Goal: Task Accomplishment & Management: Manage account settings

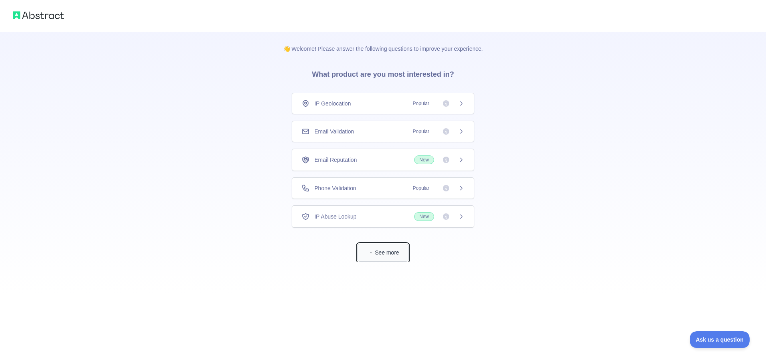
click at [379, 255] on button "See more" at bounding box center [383, 253] width 51 height 18
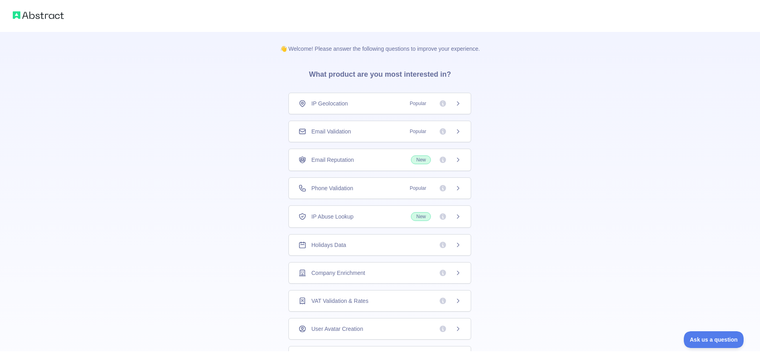
click at [380, 248] on div "Holidays Data" at bounding box center [380, 245] width 163 height 8
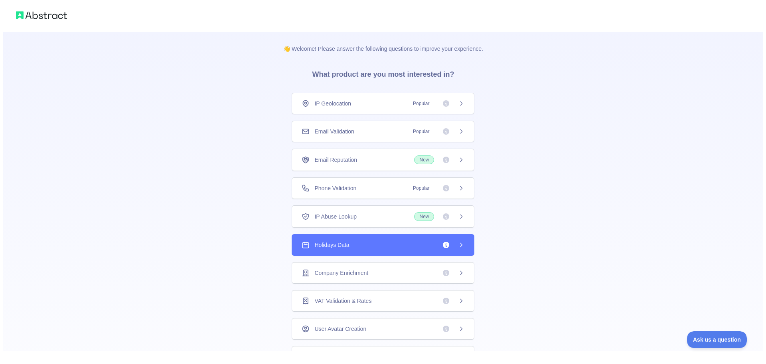
scroll to position [30, 0]
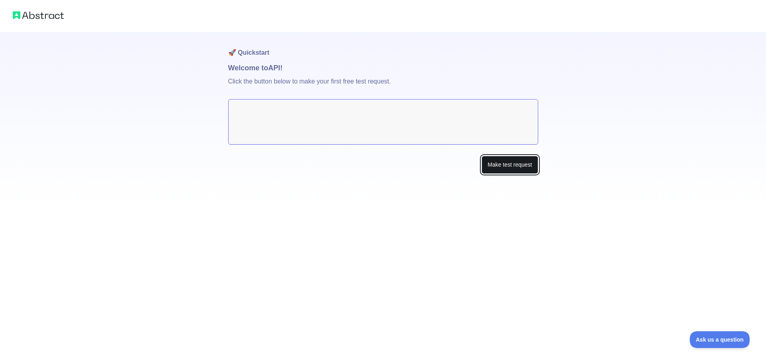
click at [525, 169] on button "Make test request" at bounding box center [510, 165] width 56 height 18
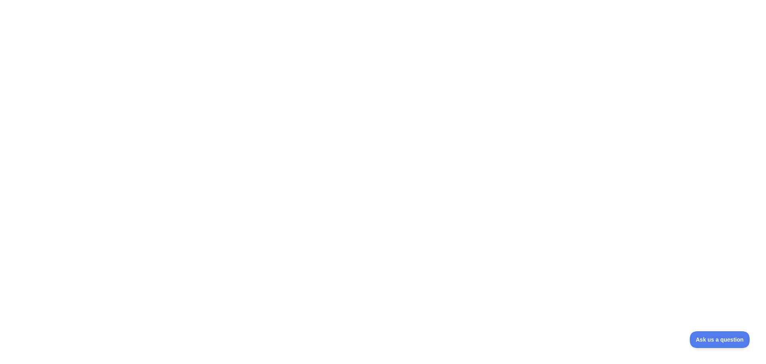
click at [321, 82] on div at bounding box center [383, 182] width 766 height 364
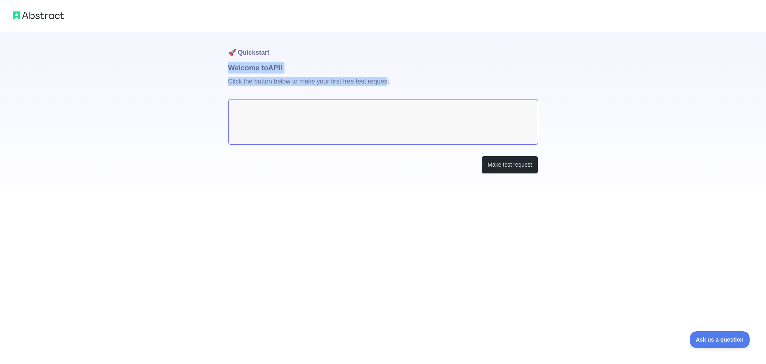
drag, startPoint x: 221, startPoint y: 69, endPoint x: 388, endPoint y: 93, distance: 168.9
click at [388, 93] on div "🚀 Quickstart Welcome to API! Click the button below to make your first free tes…" at bounding box center [383, 103] width 766 height 206
click at [418, 87] on p "Click the button below to make your first free test request." at bounding box center [383, 86] width 310 height 26
drag, startPoint x: 412, startPoint y: 84, endPoint x: 233, endPoint y: 50, distance: 182.0
click at [233, 50] on div "🚀 Quickstart Welcome to API! Click the button below to make your first free tes…" at bounding box center [383, 119] width 310 height 174
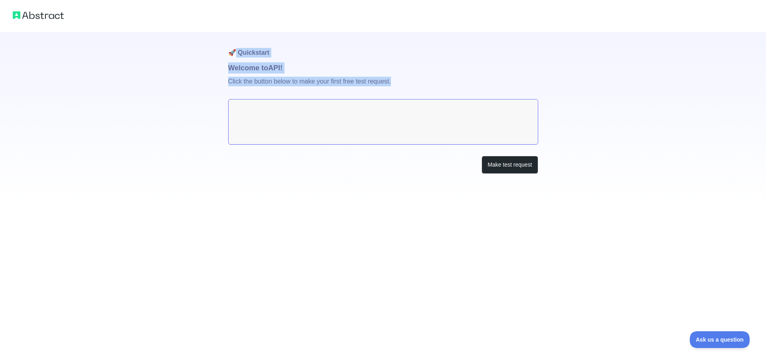
copy div "Quickstart Welcome to API! Click the button below to make your first free test …"
click at [515, 168] on button "Make test request" at bounding box center [510, 165] width 56 height 18
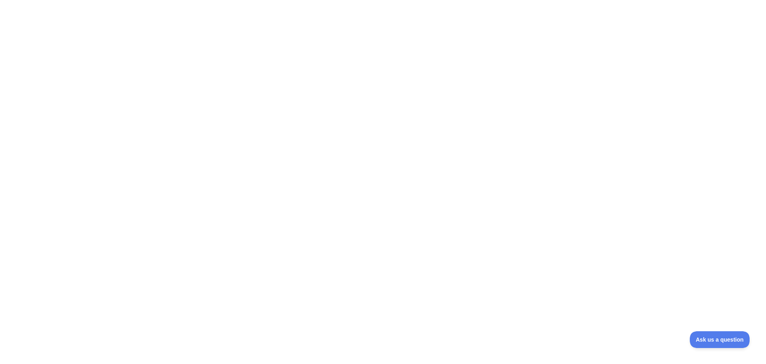
click at [383, 136] on div at bounding box center [383, 182] width 766 height 364
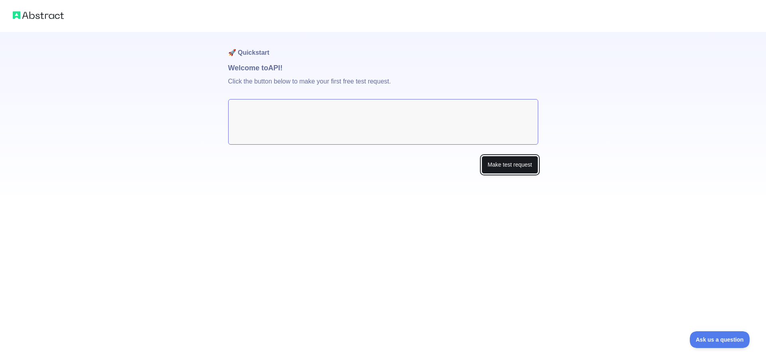
click at [535, 170] on button "Make test request" at bounding box center [510, 165] width 56 height 18
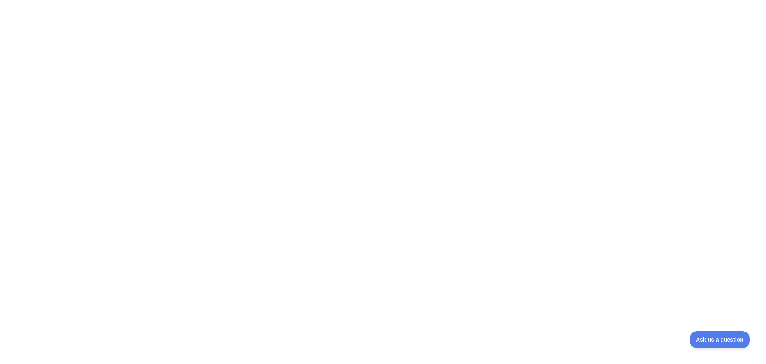
click at [420, 192] on div at bounding box center [383, 182] width 766 height 364
click at [363, 115] on div at bounding box center [383, 182] width 766 height 364
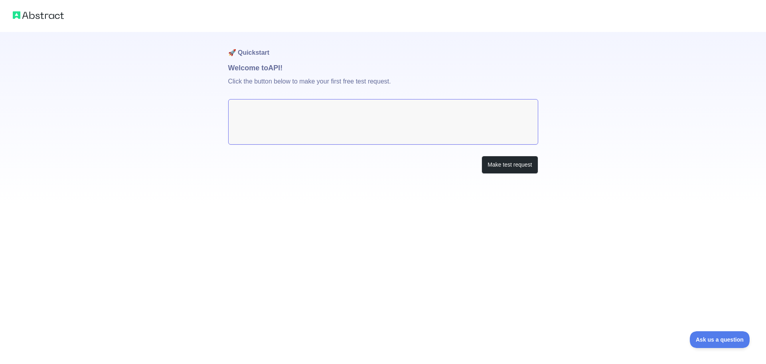
click at [363, 115] on textarea at bounding box center [383, 122] width 310 height 46
click at [505, 157] on button "Make test request" at bounding box center [510, 165] width 56 height 18
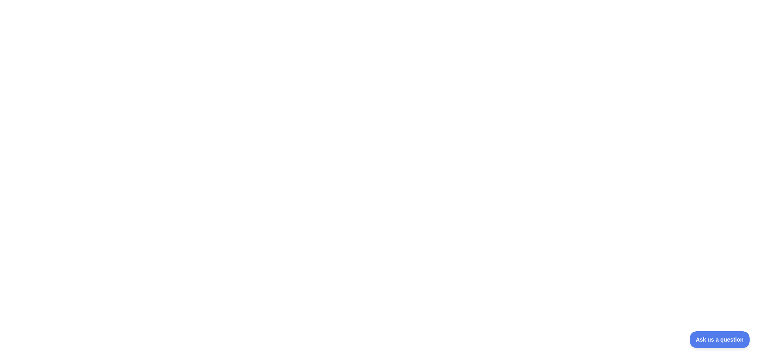
click at [382, 76] on div at bounding box center [383, 182] width 766 height 364
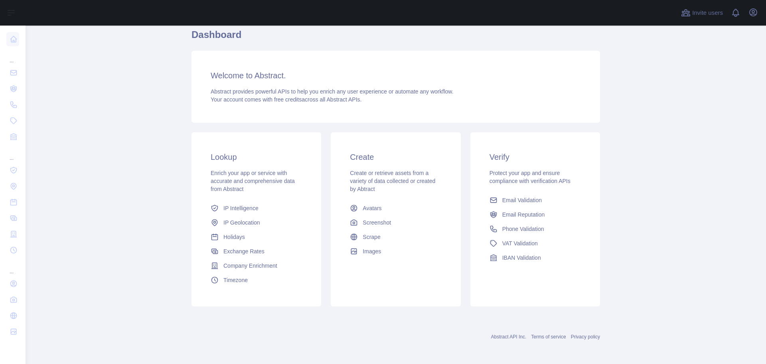
scroll to position [34, 0]
click at [523, 174] on span "Protect your app and ensure compliance with verification APIs" at bounding box center [530, 175] width 81 height 14
click at [238, 237] on span "Holidays" at bounding box center [235, 235] width 22 height 8
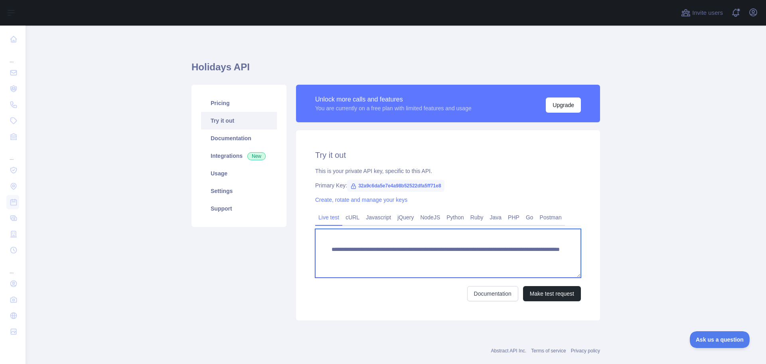
drag, startPoint x: 568, startPoint y: 259, endPoint x: 322, endPoint y: 246, distance: 246.7
click at [322, 246] on textarea "**********" at bounding box center [448, 253] width 266 height 49
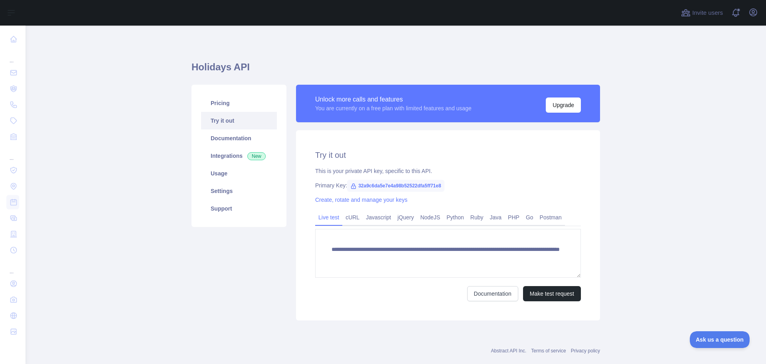
click at [404, 287] on div "Documentation Make test request" at bounding box center [448, 293] width 266 height 15
click at [543, 218] on link "Postman" at bounding box center [551, 217] width 28 height 13
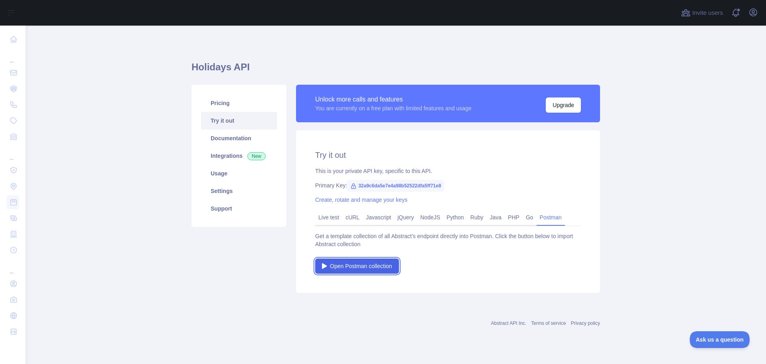
click at [380, 266] on span "Open Postman collection" at bounding box center [361, 266] width 62 height 8
drag, startPoint x: 356, startPoint y: 185, endPoint x: 460, endPoint y: 181, distance: 103.9
click at [460, 181] on div "Try it out This is your private API key, specific to this API. Primary Key: 32a…" at bounding box center [448, 211] width 304 height 162
copy span "32a9c6da5e7e4a98b52522dfa5ff71e8"
click at [492, 177] on div "Try it out This is your private API key, specific to this API. Primary Key: 32a…" at bounding box center [448, 211] width 304 height 162
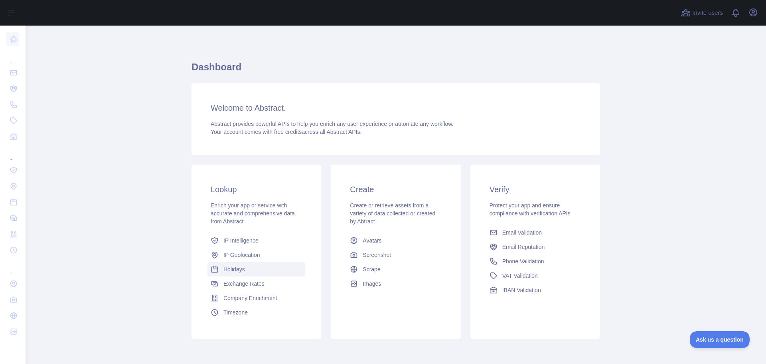
click at [258, 268] on link "Holidays" at bounding box center [257, 269] width 98 height 14
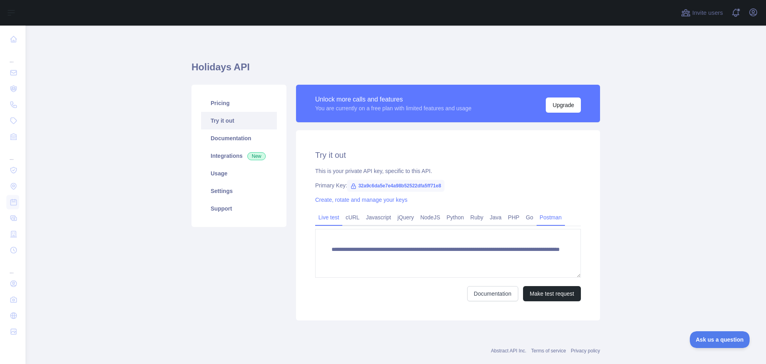
click at [543, 221] on link "Postman" at bounding box center [551, 217] width 28 height 13
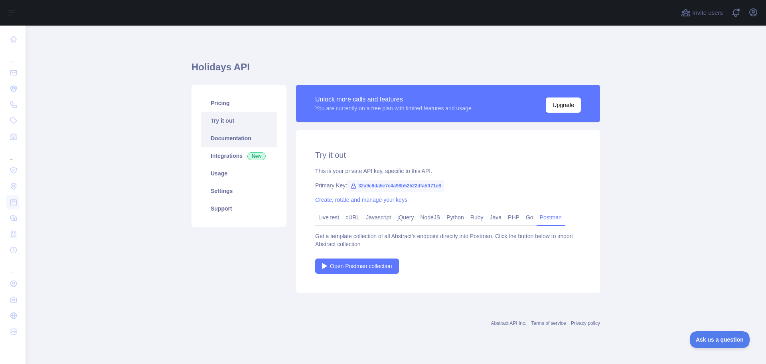
click at [240, 136] on link "Documentation" at bounding box center [239, 138] width 76 height 18
click at [222, 156] on link "Integrations New" at bounding box center [239, 156] width 76 height 18
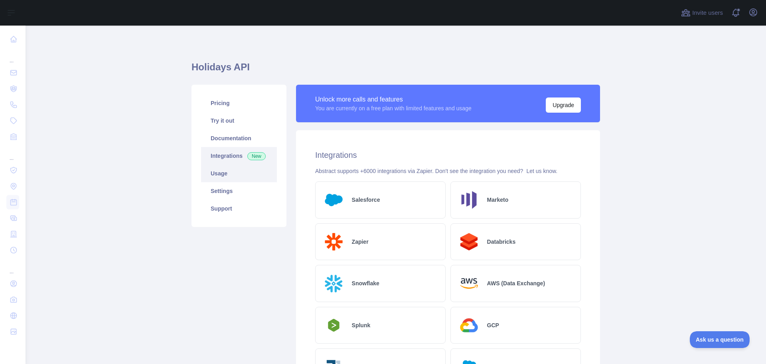
click at [231, 172] on link "Usage" at bounding box center [239, 173] width 76 height 18
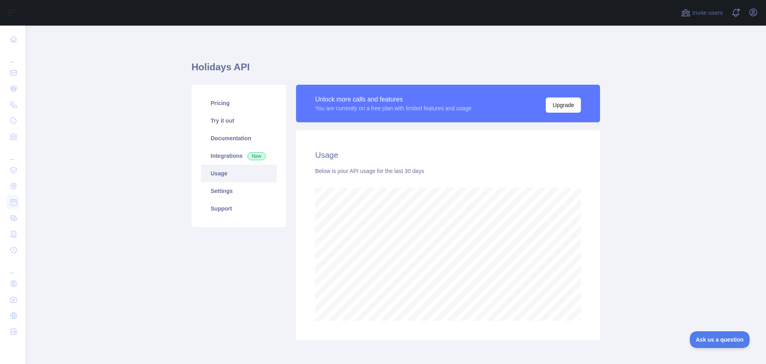
scroll to position [338, 735]
click at [234, 166] on link "Usage" at bounding box center [239, 173] width 76 height 18
click at [229, 158] on link "Integrations New" at bounding box center [239, 156] width 76 height 18
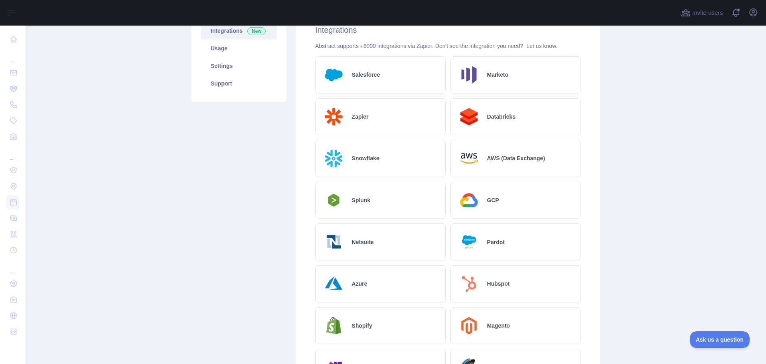
scroll to position [120, 0]
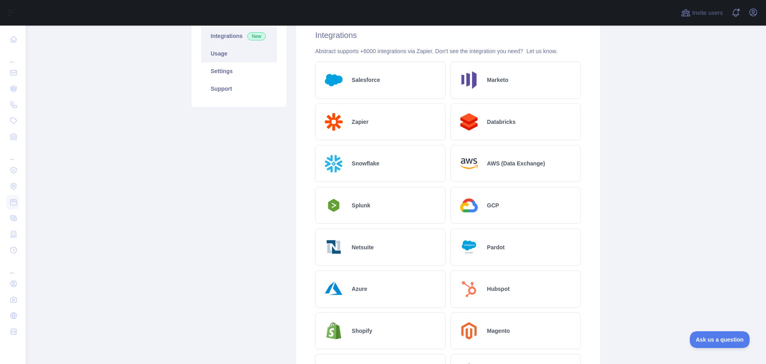
click at [228, 60] on link "Usage" at bounding box center [239, 54] width 76 height 18
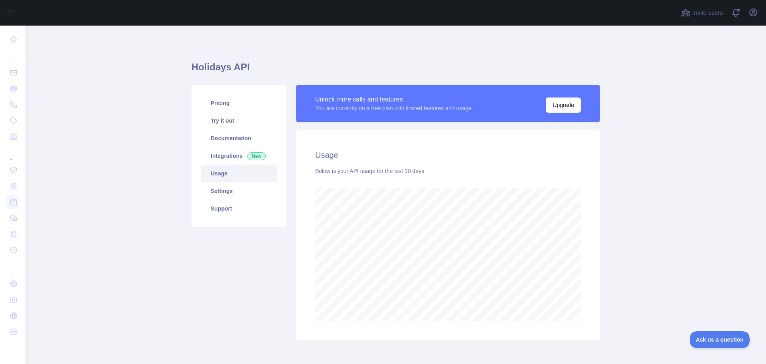
scroll to position [338, 735]
click at [219, 193] on link "Settings" at bounding box center [239, 191] width 76 height 18
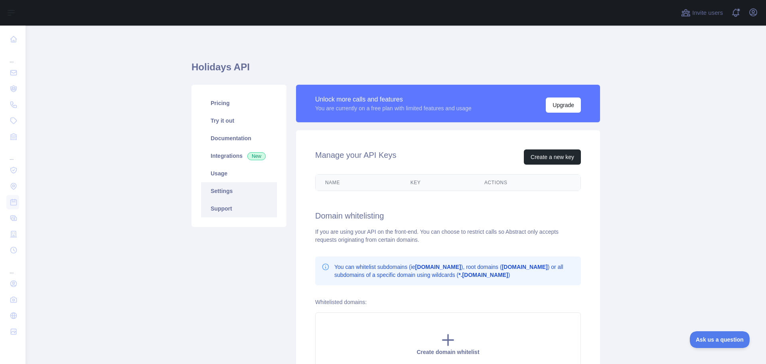
click at [223, 204] on link "Support" at bounding box center [239, 209] width 76 height 18
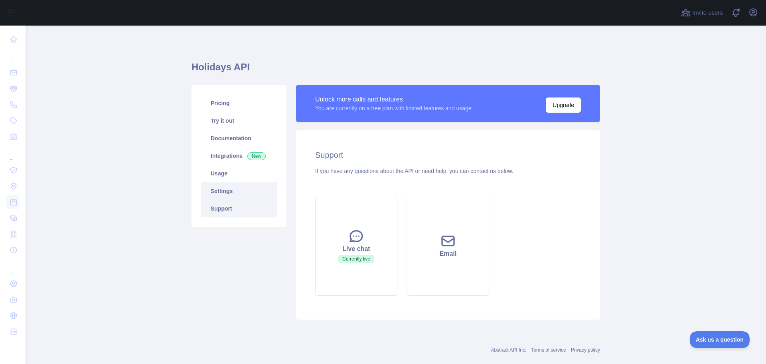
click at [221, 192] on link "Settings" at bounding box center [239, 191] width 76 height 18
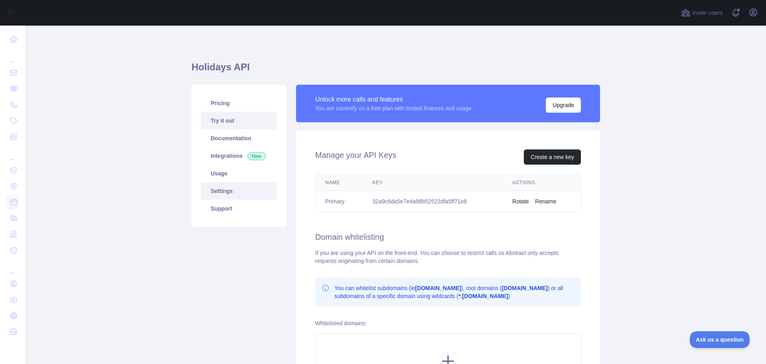
click at [226, 116] on link "Try it out" at bounding box center [239, 121] width 76 height 18
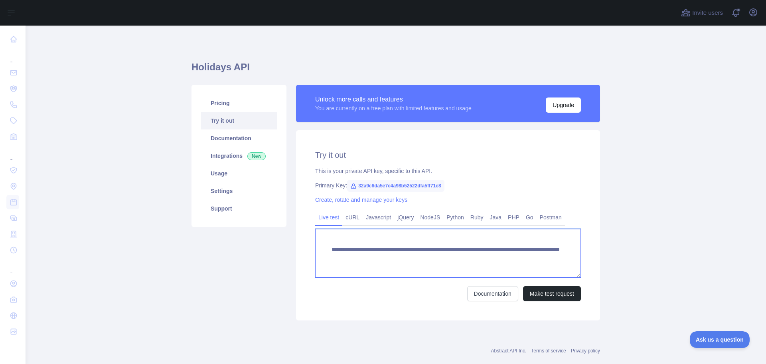
drag, startPoint x: 571, startPoint y: 255, endPoint x: 314, endPoint y: 237, distance: 258.1
click at [315, 237] on textarea "**********" at bounding box center [448, 253] width 266 height 49
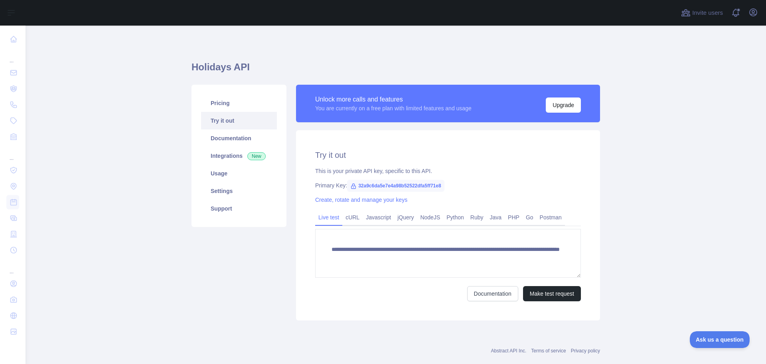
click at [560, 173] on div "This is your private API key, specific to this API." at bounding box center [448, 171] width 266 height 8
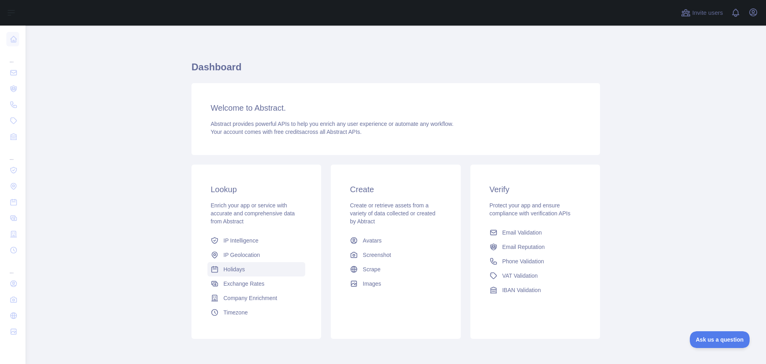
click at [239, 269] on span "Holidays" at bounding box center [235, 269] width 22 height 8
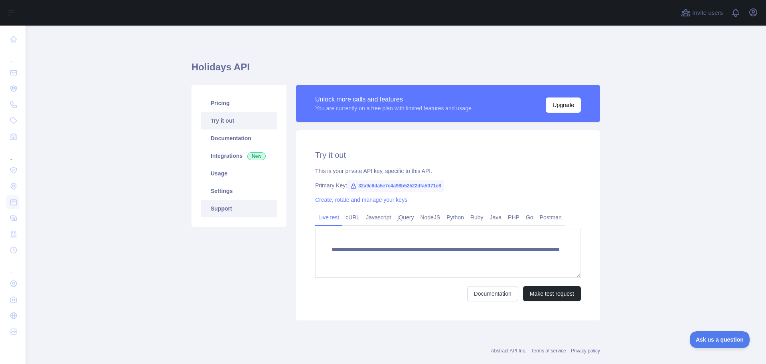
click at [228, 213] on link "Support" at bounding box center [239, 209] width 76 height 18
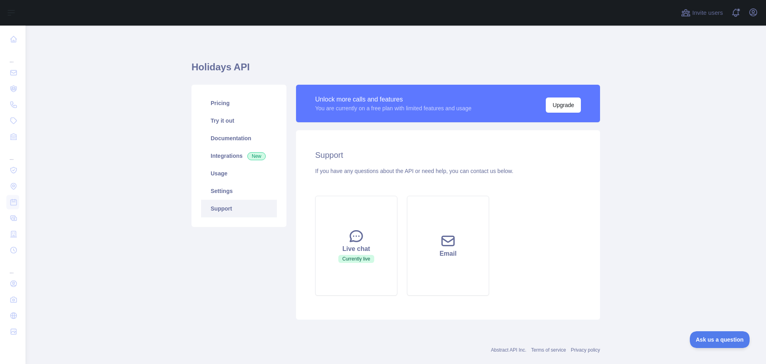
click at [225, 200] on link "Support" at bounding box center [239, 209] width 76 height 18
click at [221, 192] on link "Settings" at bounding box center [239, 191] width 76 height 18
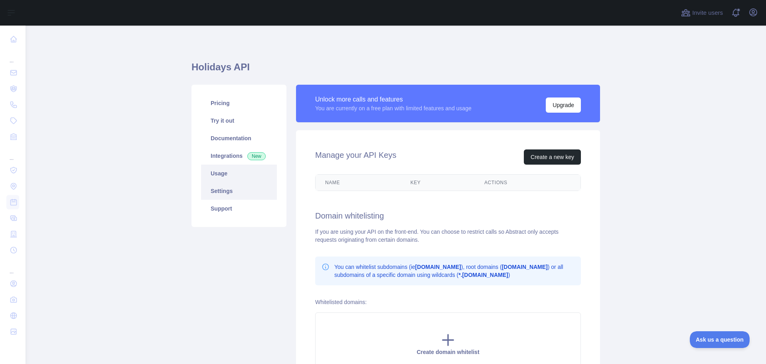
click at [219, 174] on link "Usage" at bounding box center [239, 173] width 76 height 18
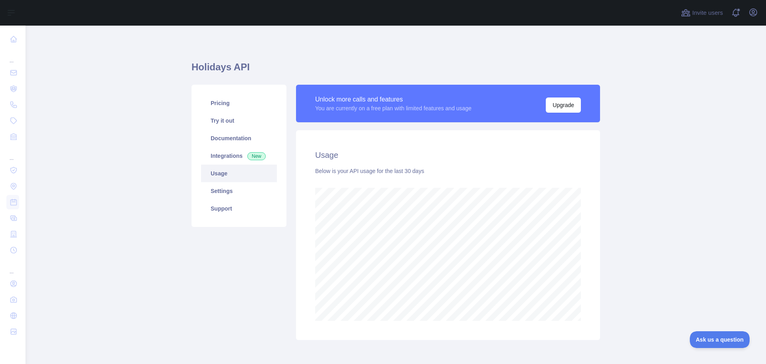
scroll to position [338, 735]
click at [231, 184] on link "Settings" at bounding box center [239, 191] width 76 height 18
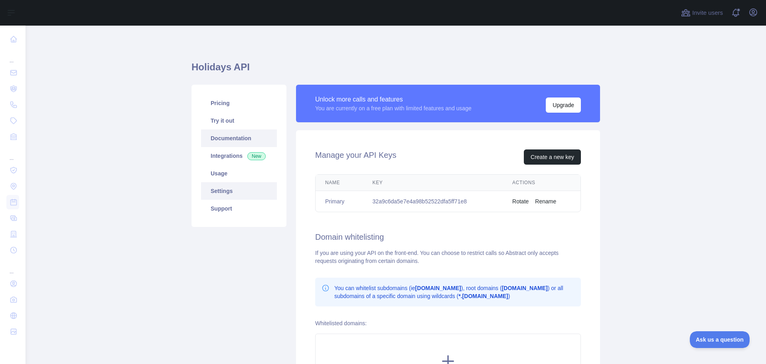
click at [232, 142] on link "Documentation" at bounding box center [239, 138] width 76 height 18
click at [235, 170] on link "Usage" at bounding box center [239, 173] width 76 height 18
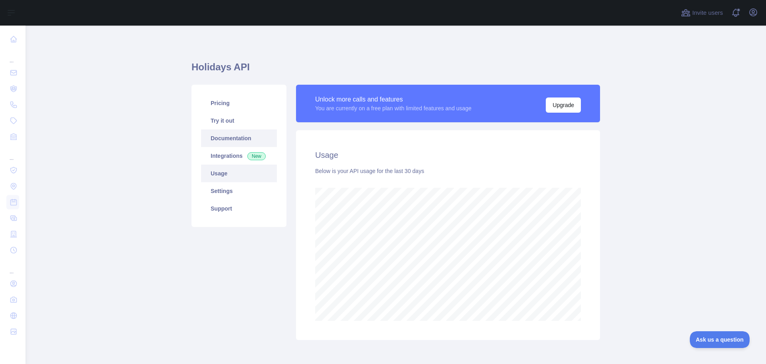
scroll to position [338, 735]
click at [234, 137] on link "Documentation" at bounding box center [239, 138] width 76 height 18
click at [234, 123] on link "Try it out" at bounding box center [239, 121] width 76 height 18
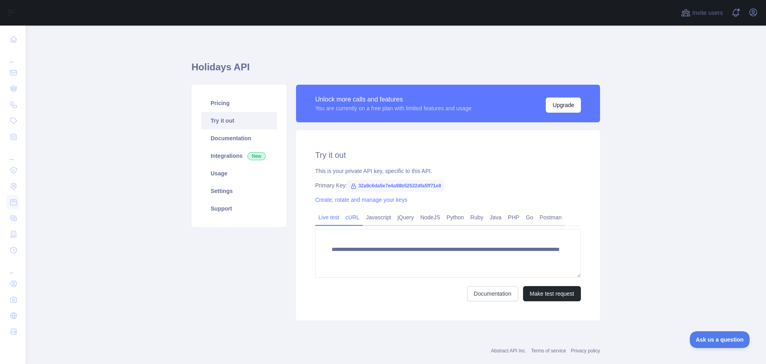
click at [348, 217] on link "cURL" at bounding box center [353, 217] width 20 height 13
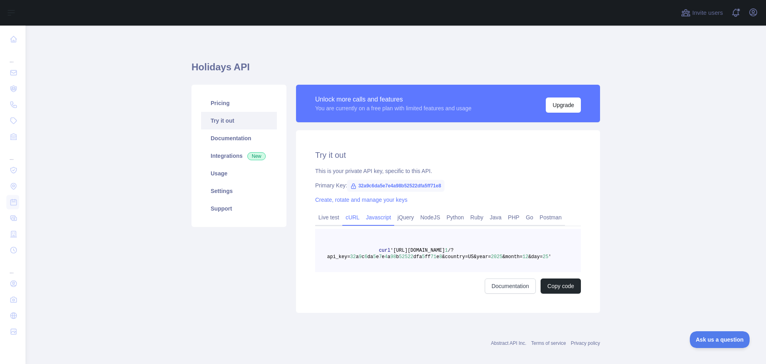
click at [372, 218] on link "Javascript" at bounding box center [379, 217] width 32 height 13
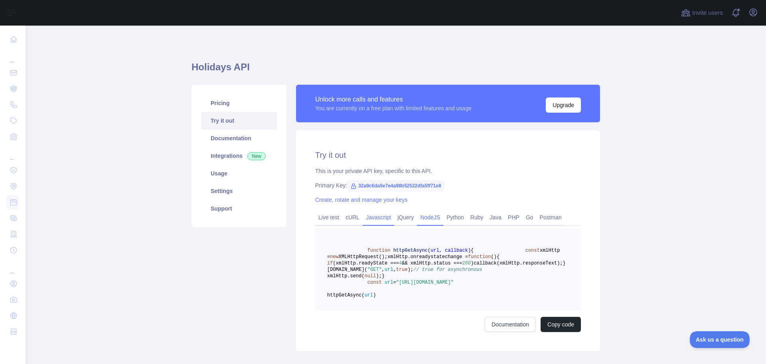
click at [417, 217] on link "NodeJS" at bounding box center [430, 217] width 26 height 13
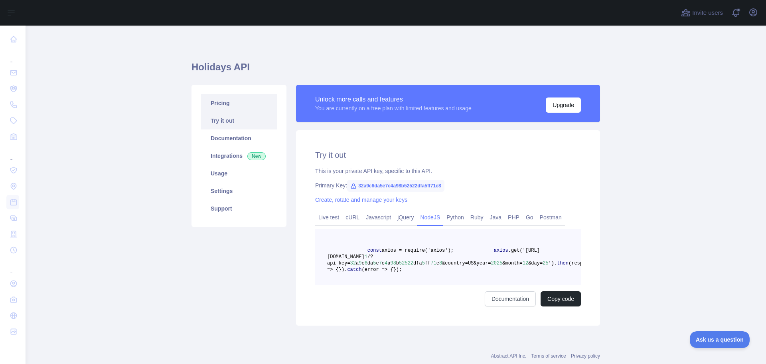
click at [216, 109] on link "Pricing" at bounding box center [239, 103] width 76 height 18
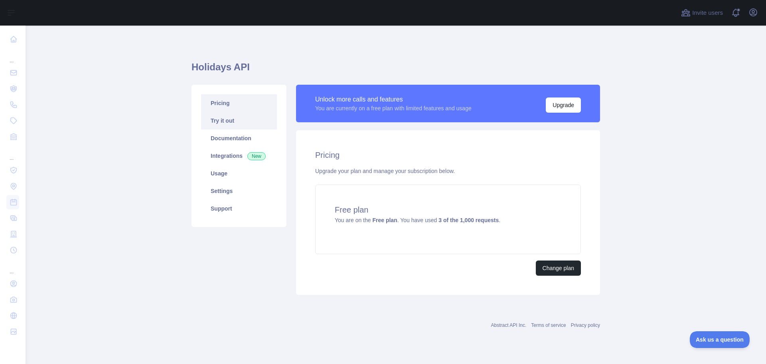
click at [217, 121] on link "Try it out" at bounding box center [239, 121] width 76 height 18
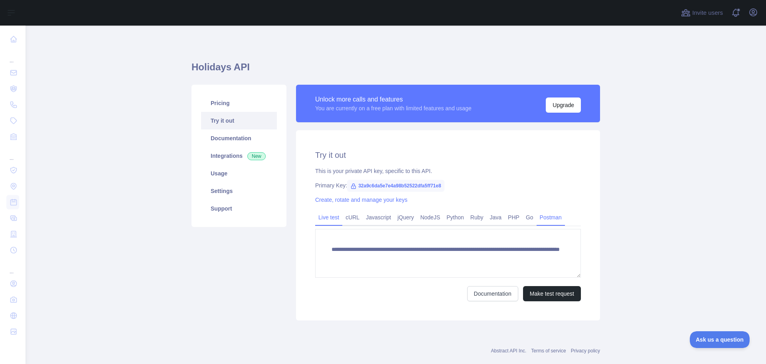
click at [546, 220] on link "Postman" at bounding box center [551, 217] width 28 height 13
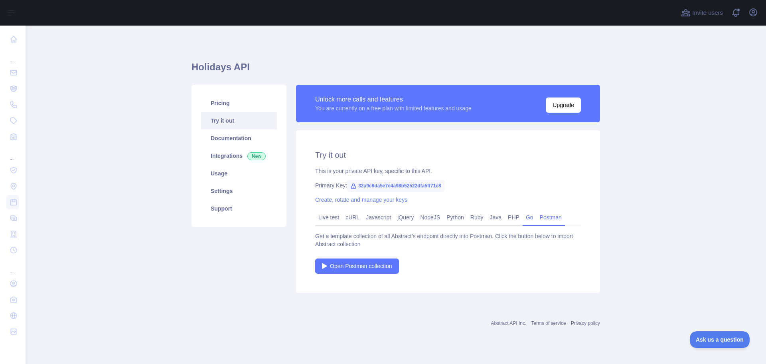
click at [533, 217] on link "Go" at bounding box center [530, 217] width 14 height 13
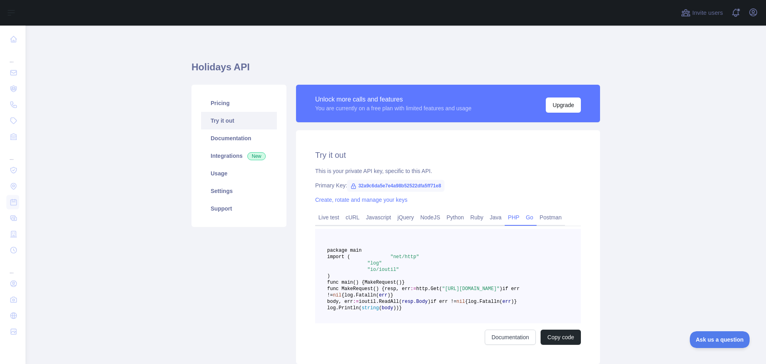
click at [505, 219] on link "PHP" at bounding box center [514, 217] width 18 height 13
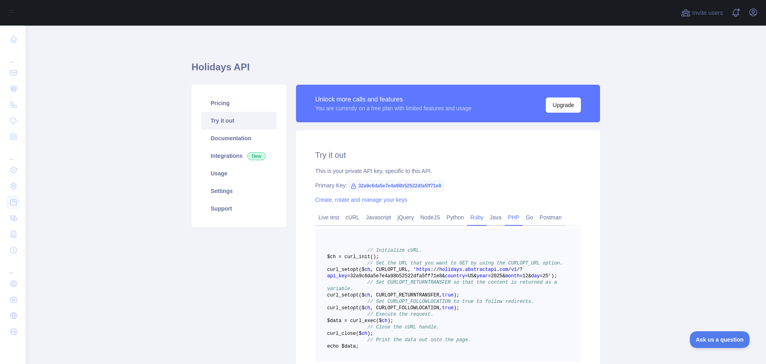
click at [474, 219] on link "Ruby" at bounding box center [477, 217] width 20 height 13
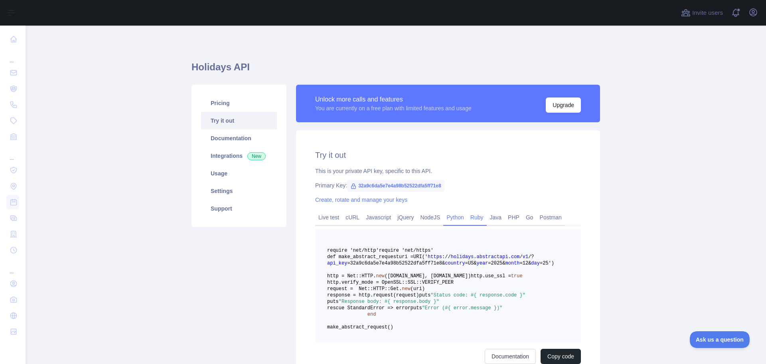
click at [444, 218] on link "Python" at bounding box center [456, 217] width 24 height 13
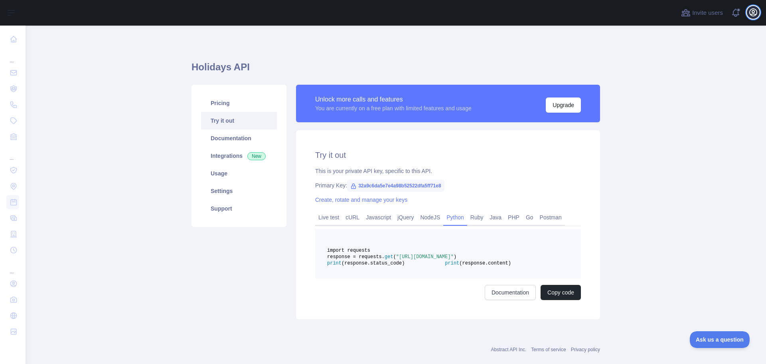
click at [753, 11] on icon "button" at bounding box center [754, 13] width 10 height 10
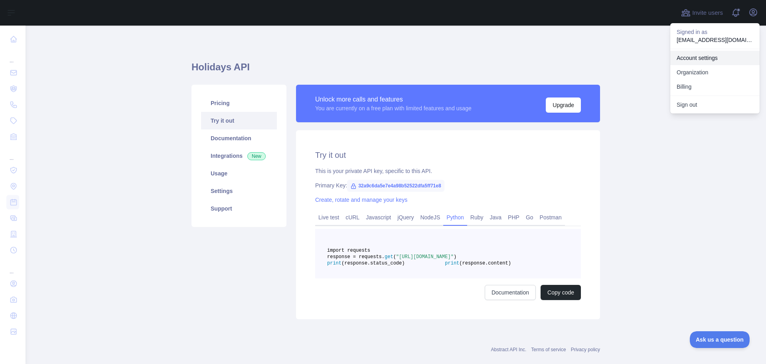
click at [717, 60] on link "Account settings" at bounding box center [715, 58] width 89 height 14
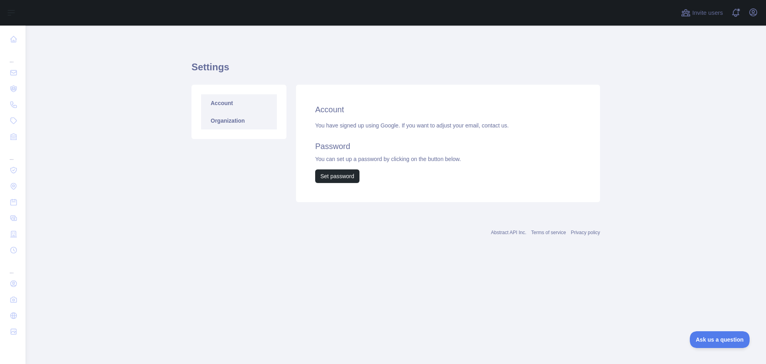
click at [246, 121] on link "Organization" at bounding box center [239, 121] width 76 height 18
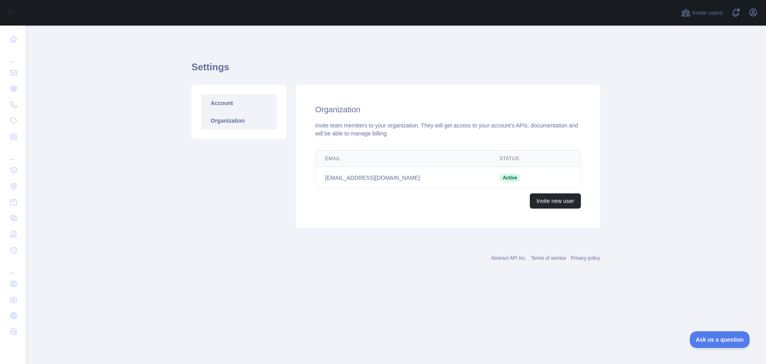
click at [231, 111] on link "Account" at bounding box center [239, 103] width 76 height 18
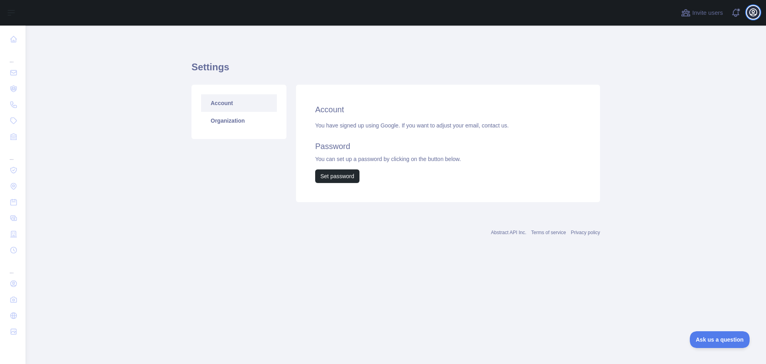
click at [756, 14] on icon "button" at bounding box center [753, 12] width 7 height 7
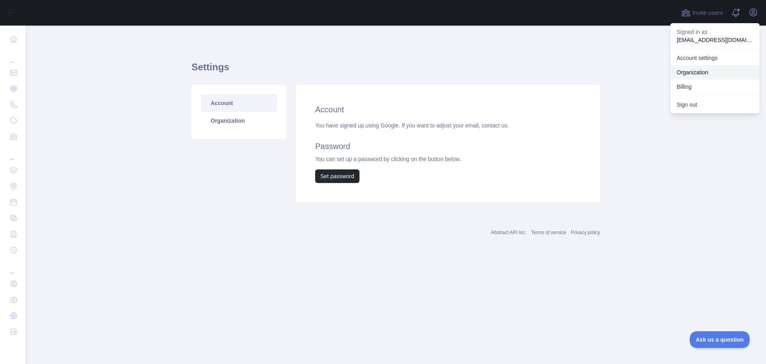
click at [709, 70] on link "Organization" at bounding box center [715, 72] width 89 height 14
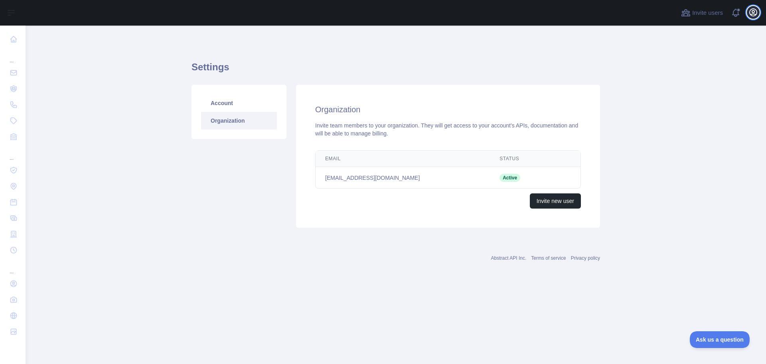
click at [756, 12] on icon "button" at bounding box center [754, 13] width 10 height 10
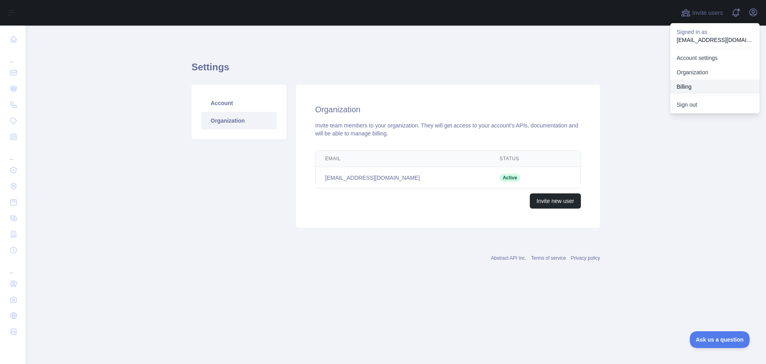
click at [705, 87] on button "Billing" at bounding box center [715, 86] width 89 height 14
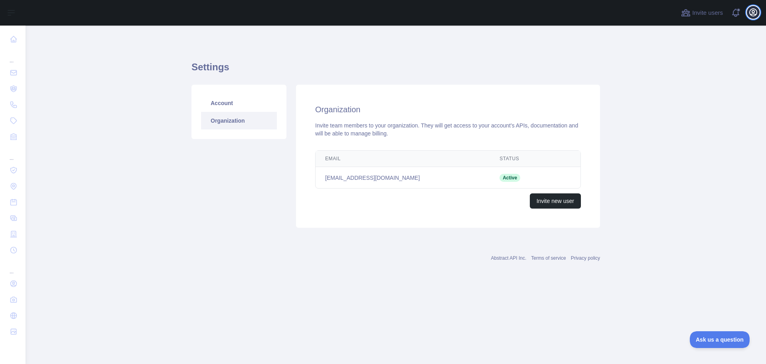
click at [752, 15] on icon "button" at bounding box center [754, 13] width 10 height 10
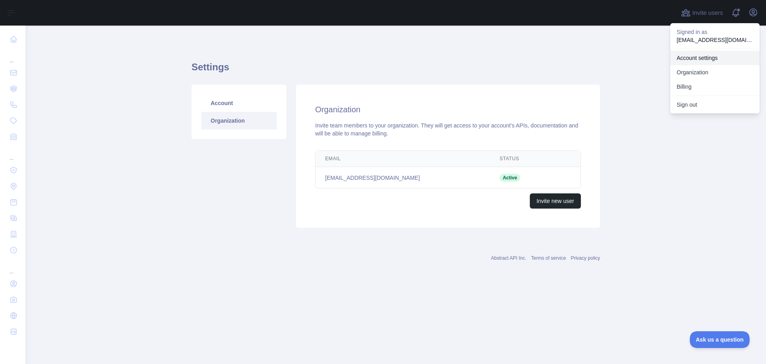
click at [703, 61] on link "Account settings" at bounding box center [715, 58] width 89 height 14
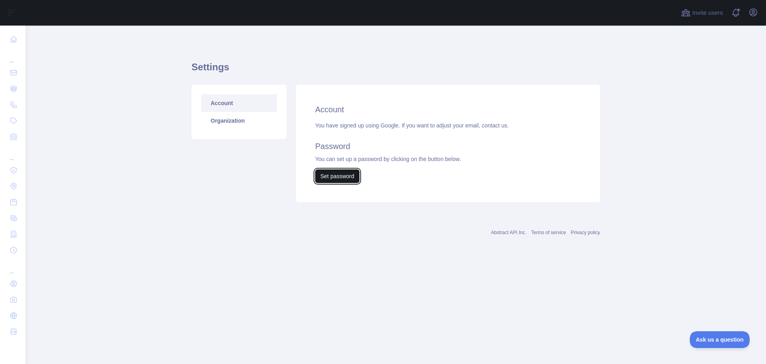
click at [338, 180] on button "Set password" at bounding box center [337, 176] width 44 height 14
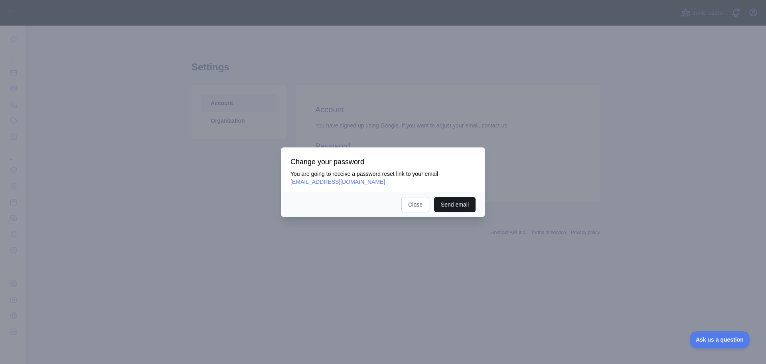
click at [466, 206] on button "Send email" at bounding box center [455, 204] width 42 height 15
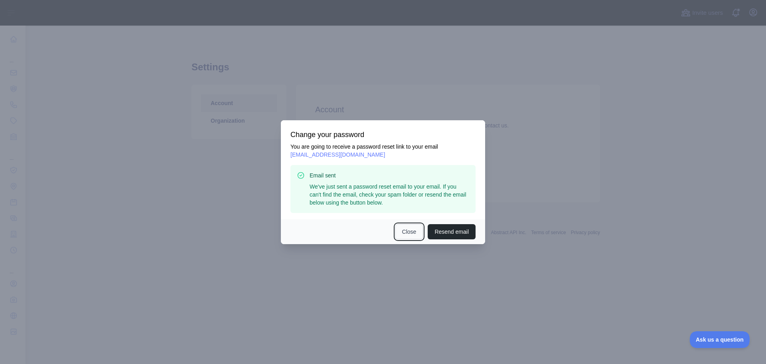
click at [400, 231] on button "Close" at bounding box center [410, 231] width 28 height 15
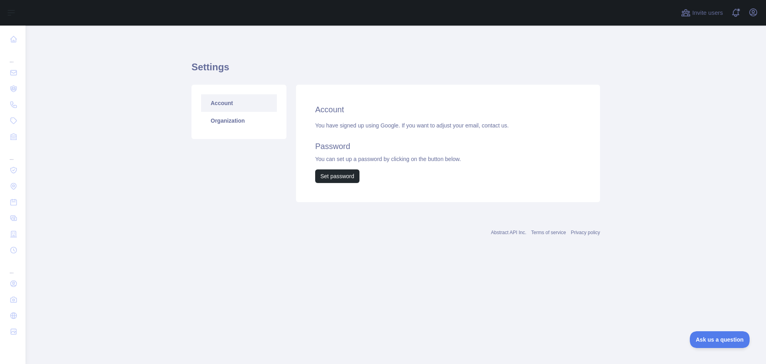
click at [368, 201] on div "Account You have signed up using Google. If you want to adjust your email, cont…" at bounding box center [448, 143] width 304 height 117
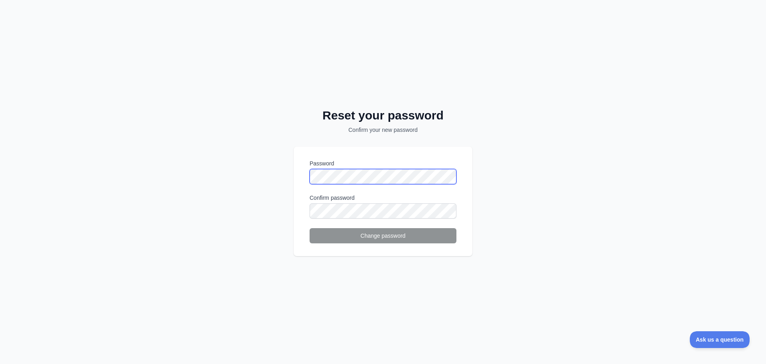
click at [224, 165] on div "Reset your password Confirm your new password Password Confirm password Change …" at bounding box center [383, 182] width 766 height 364
click at [408, 293] on div "Reset your password Confirm your new password Password Confirm password Change …" at bounding box center [383, 182] width 766 height 364
click at [329, 276] on div "Reset your password Confirm your new password Password Confirm password Change …" at bounding box center [383, 182] width 766 height 364
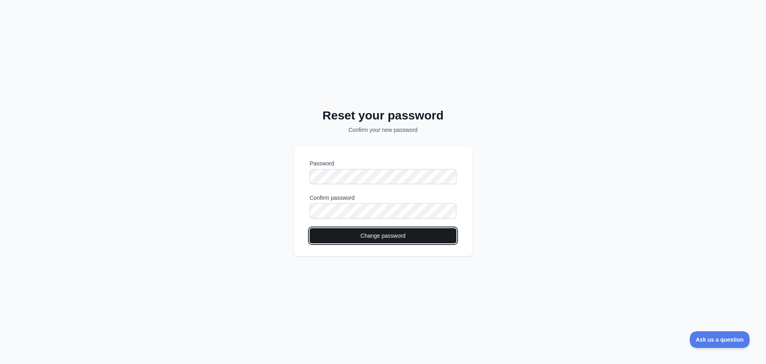
click at [361, 237] on button "Change password" at bounding box center [383, 235] width 147 height 15
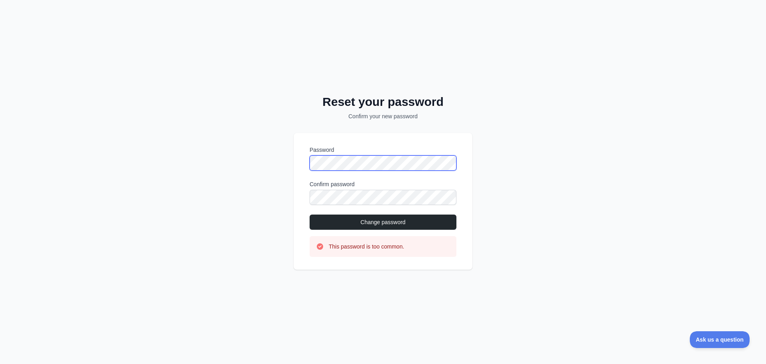
click at [274, 159] on div "Reset your password Confirm your new password Password Confirm password Change …" at bounding box center [383, 182] width 766 height 364
click at [297, 196] on div "Password Confirm password Change password This password is too common." at bounding box center [383, 201] width 179 height 137
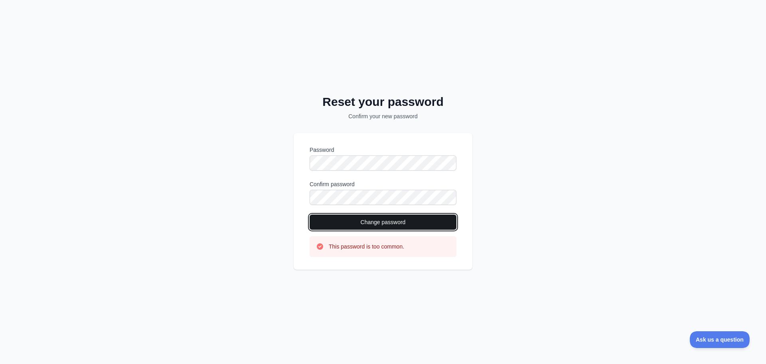
click at [343, 222] on button "Change password" at bounding box center [383, 221] width 147 height 15
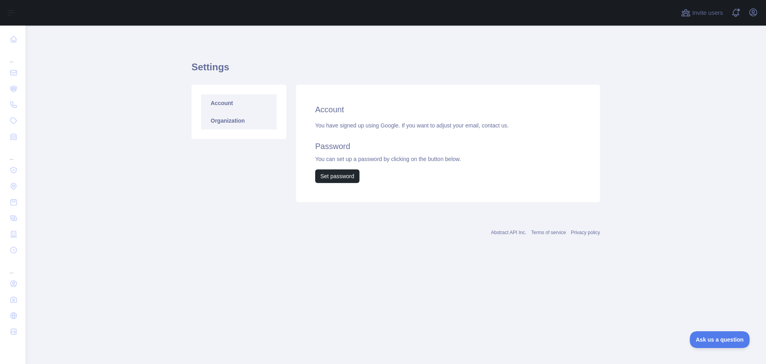
click at [230, 118] on link "Organization" at bounding box center [239, 121] width 76 height 18
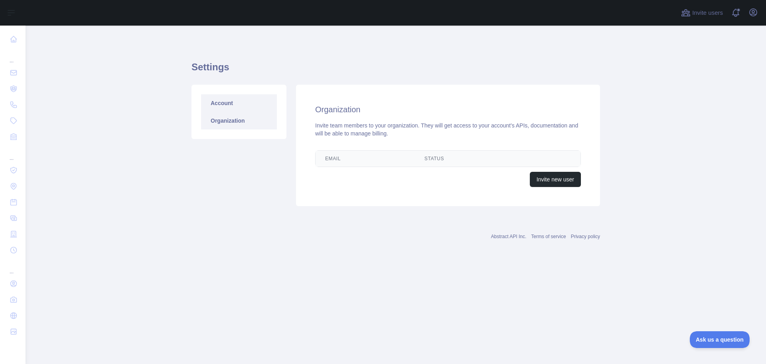
click at [240, 99] on link "Account" at bounding box center [239, 103] width 76 height 18
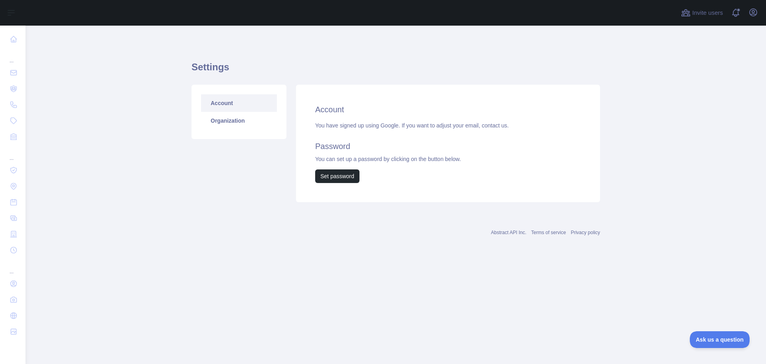
click at [381, 124] on div "You have signed up using Google. If you want to adjust your email, contact us. …" at bounding box center [448, 151] width 266 height 61
click at [750, 13] on icon "button" at bounding box center [753, 12] width 7 height 7
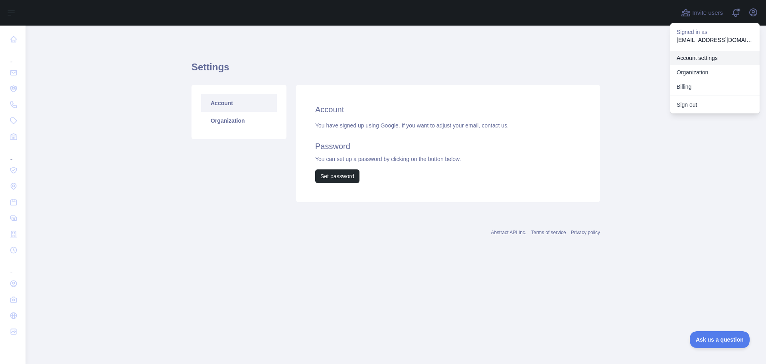
click at [713, 62] on link "Account settings" at bounding box center [715, 58] width 89 height 14
